Goal: Task Accomplishment & Management: Use online tool/utility

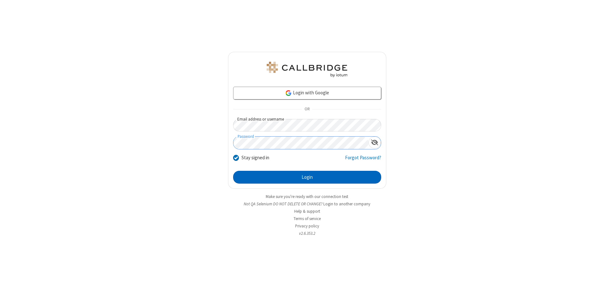
click at [307, 177] on button "Login" at bounding box center [307, 177] width 148 height 13
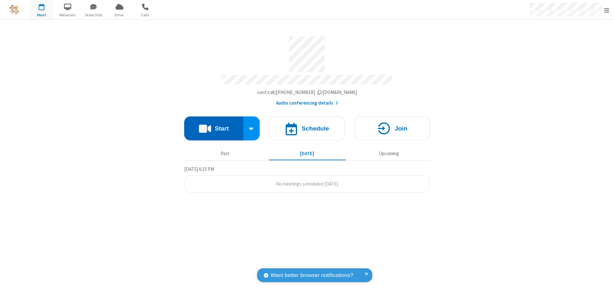
click at [214, 125] on button "Start" at bounding box center [213, 128] width 59 height 24
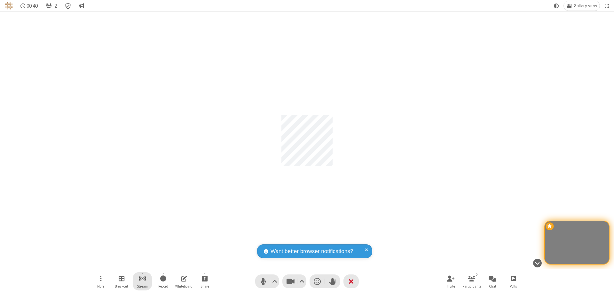
click at [142, 281] on span "Start streaming" at bounding box center [142, 278] width 8 height 8
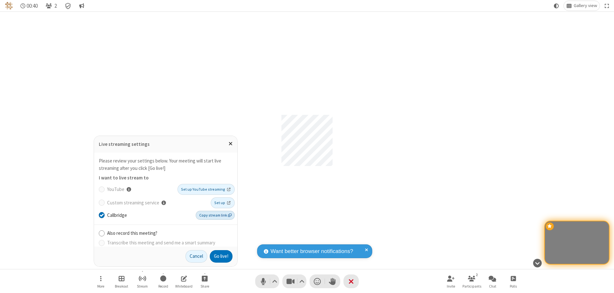
click at [216, 215] on span "Copy stream link" at bounding box center [215, 215] width 32 height 6
click at [221, 256] on button "Go live!" at bounding box center [221, 256] width 23 height 13
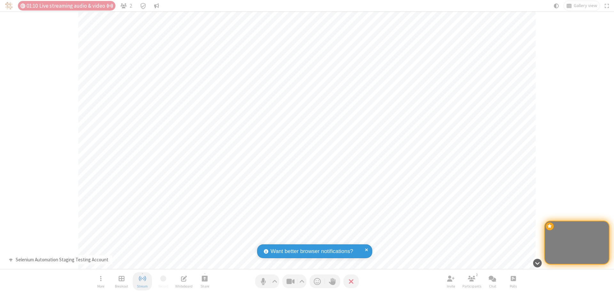
click at [142, 281] on span "Stop streaming" at bounding box center [142, 278] width 8 height 8
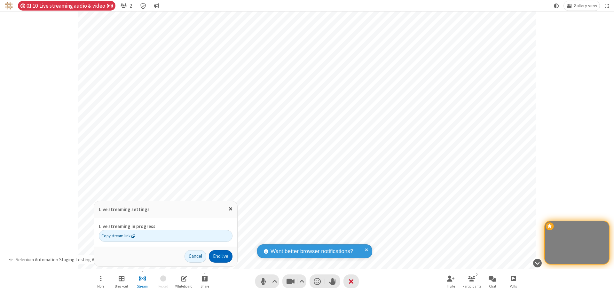
click at [220, 256] on button "End live" at bounding box center [221, 256] width 24 height 13
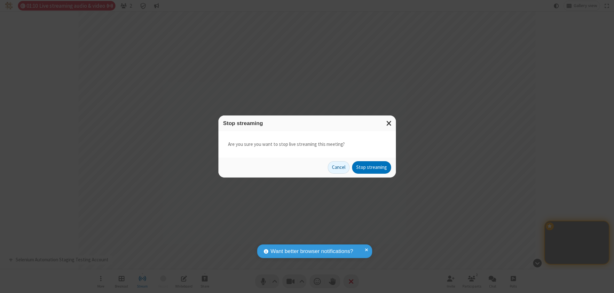
click at [371, 167] on button "Stop streaming" at bounding box center [371, 167] width 39 height 13
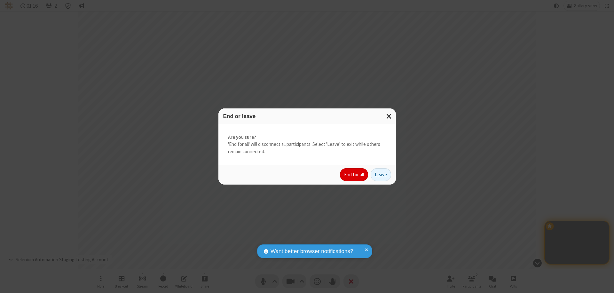
click at [354, 175] on button "End for all" at bounding box center [354, 174] width 28 height 13
